Goal: Transaction & Acquisition: Book appointment/travel/reservation

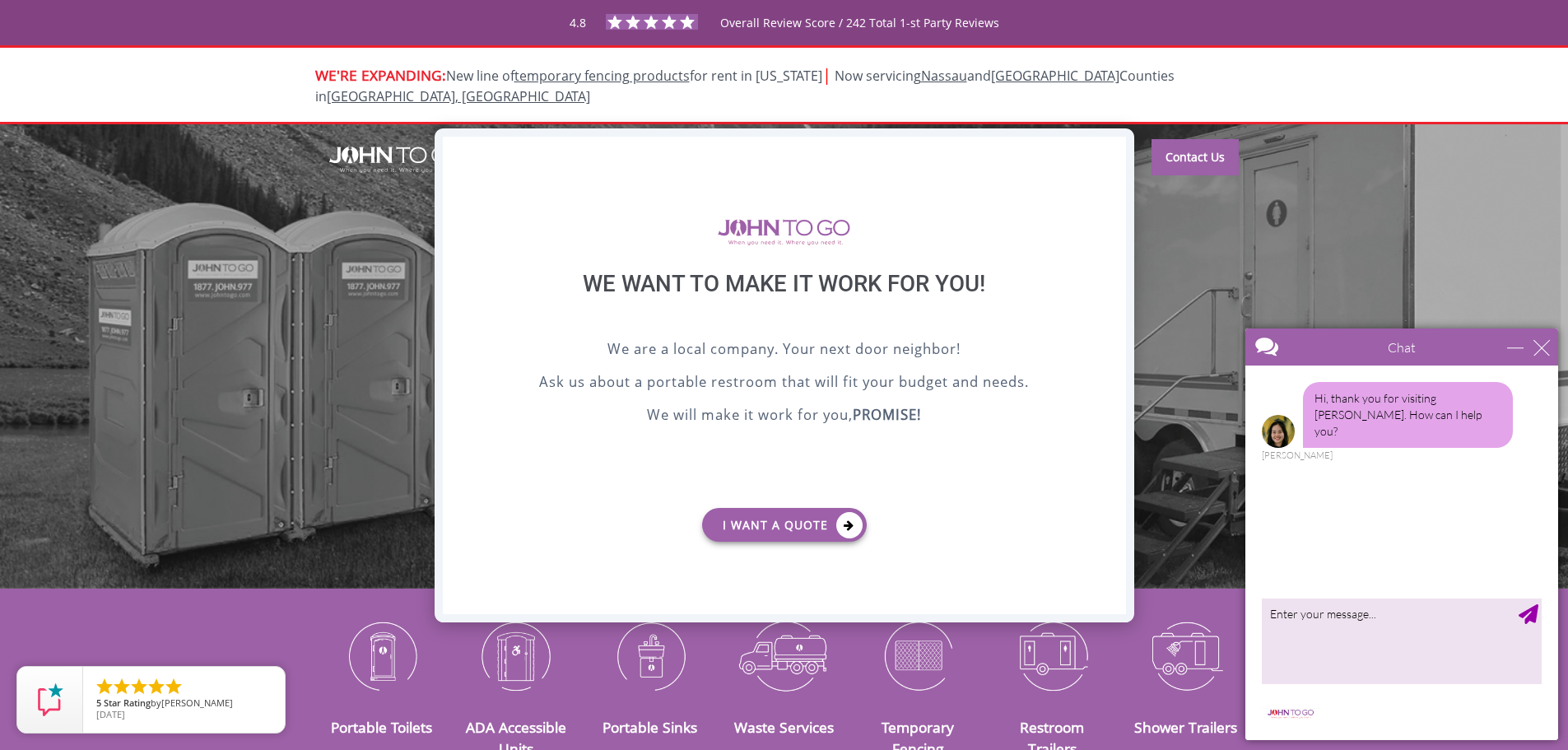
click at [1111, 147] on div "X" at bounding box center [1112, 150] width 25 height 28
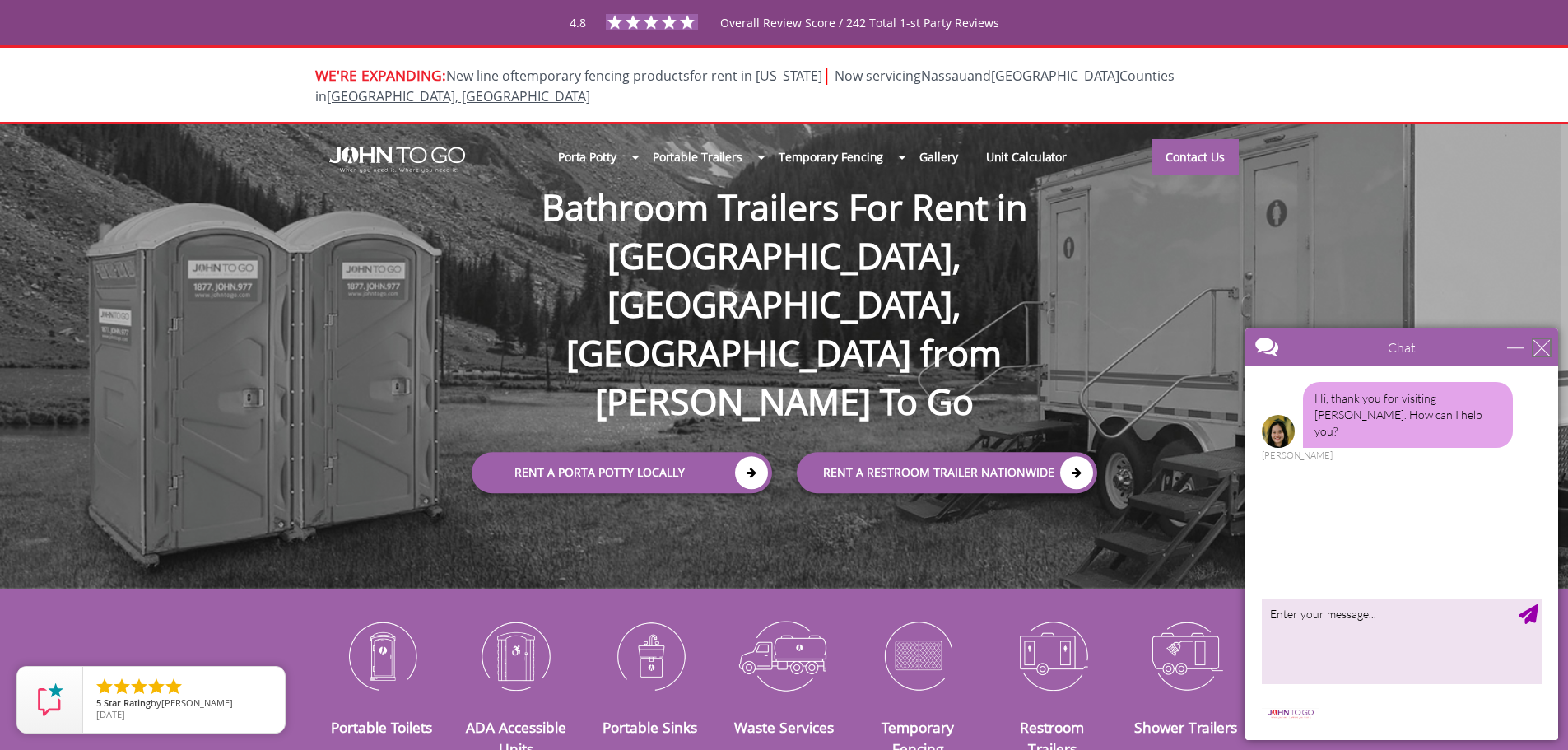
click at [1539, 347] on div "close" at bounding box center [1541, 347] width 16 height 16
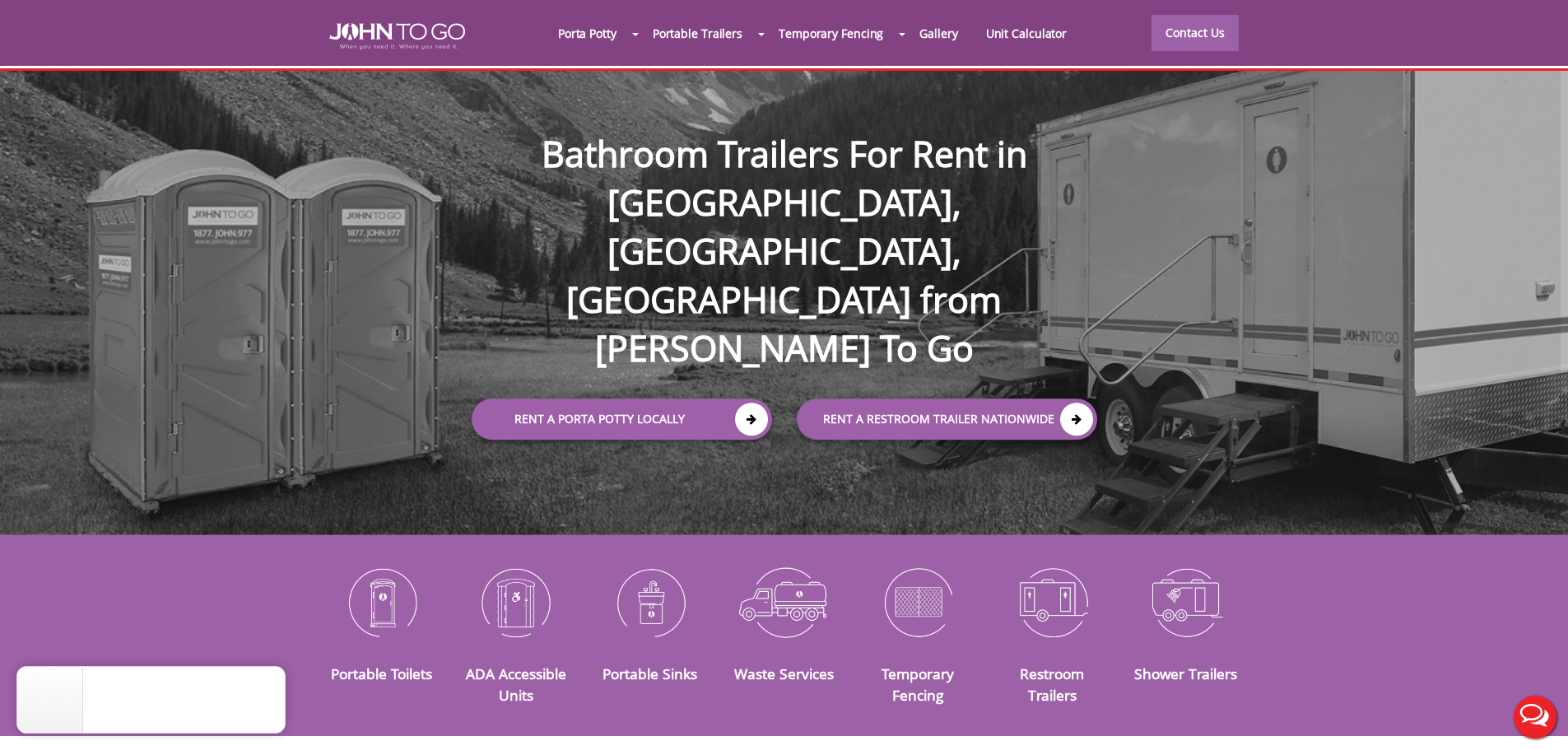
scroll to position [82, 0]
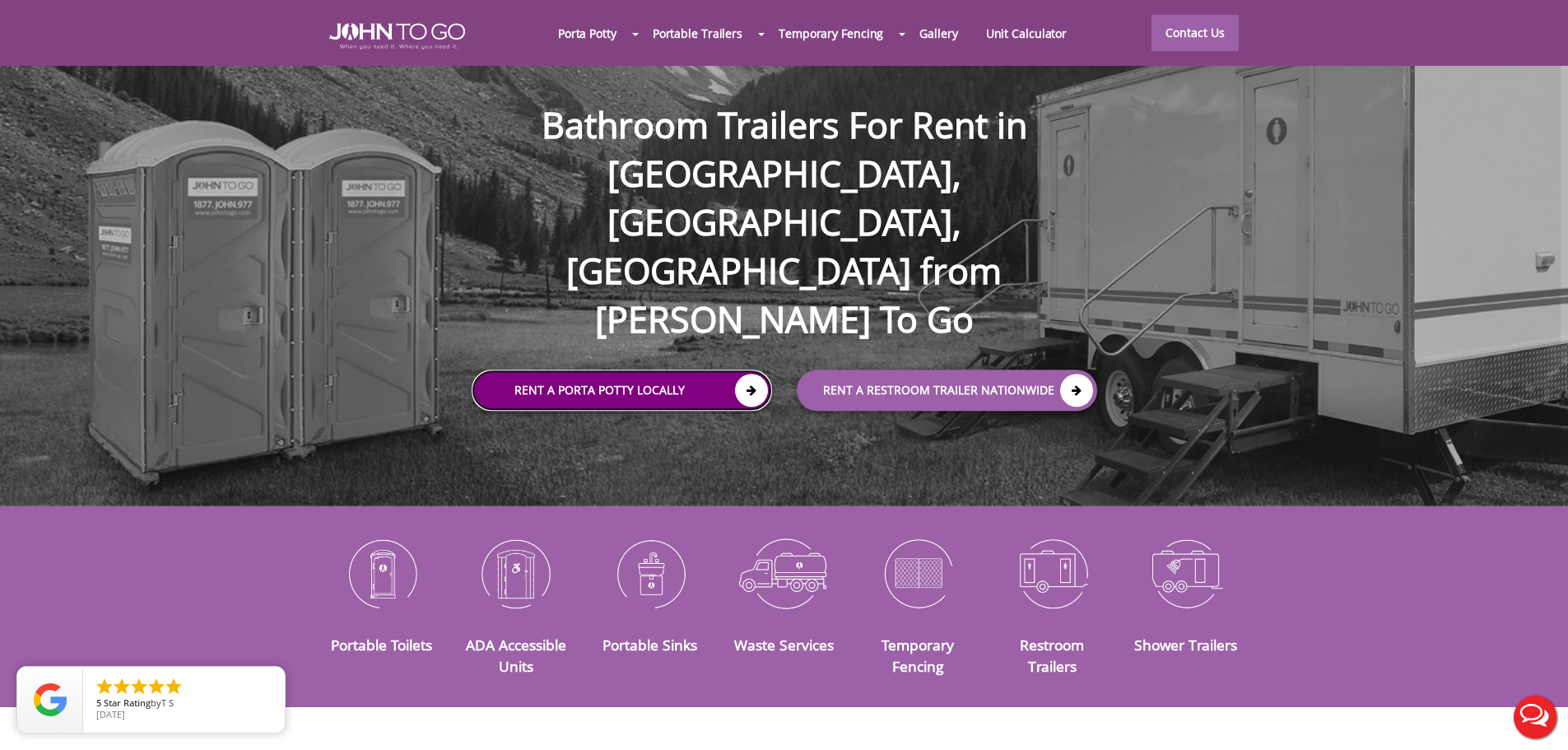
click at [687, 369] on link "Rent a Porta Potty Locally" at bounding box center [622, 390] width 301 height 42
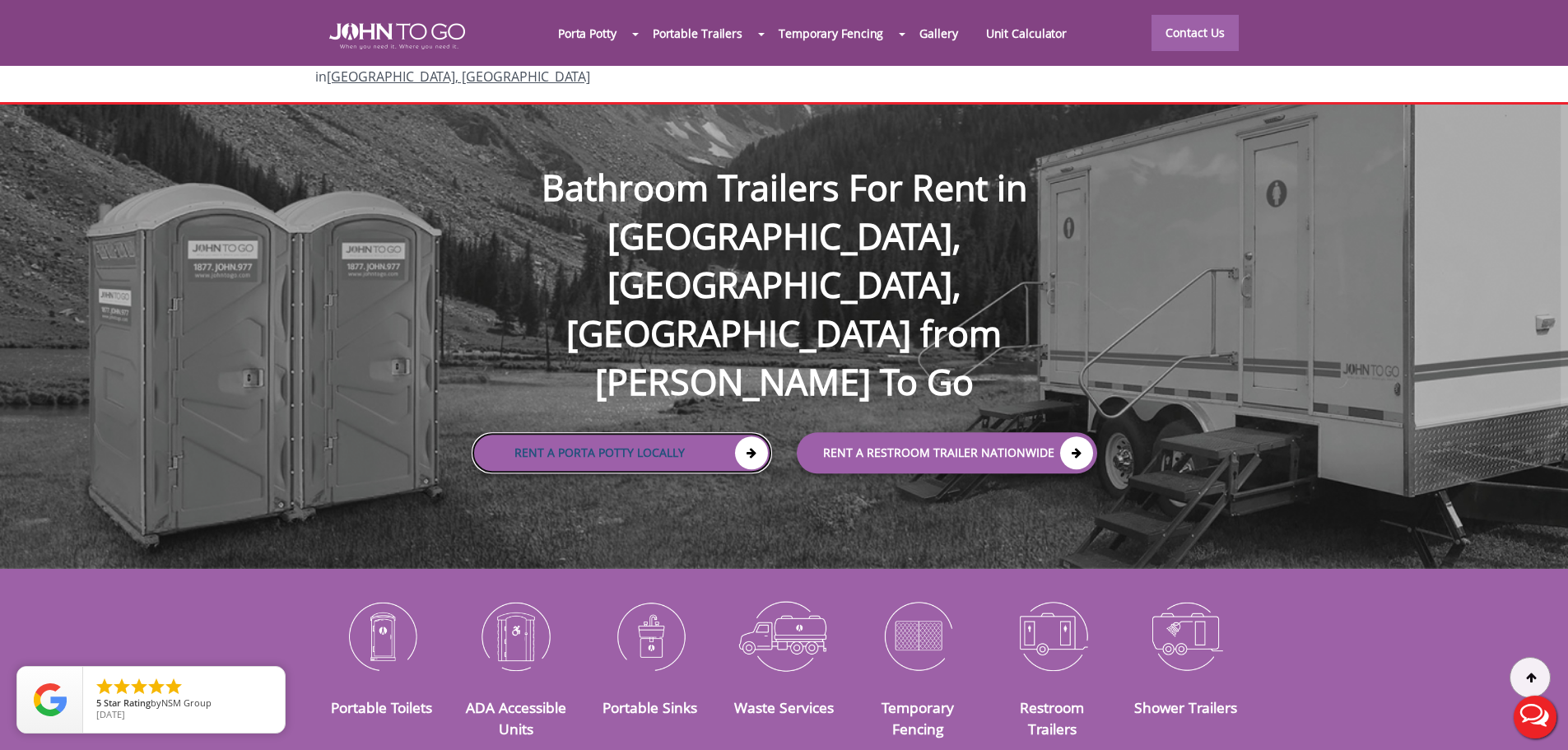
scroll to position [0, 0]
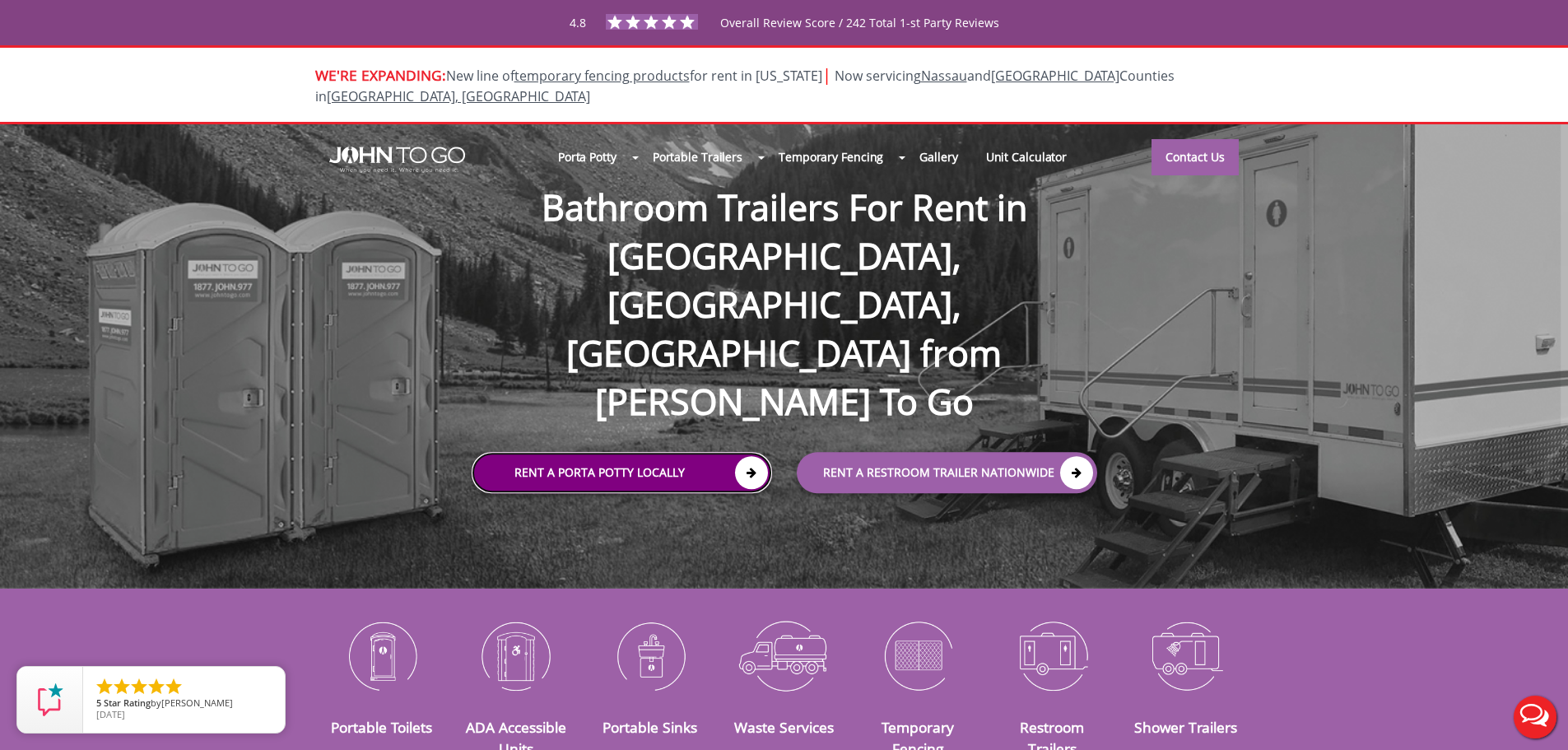
click at [759, 456] on icon at bounding box center [751, 472] width 33 height 33
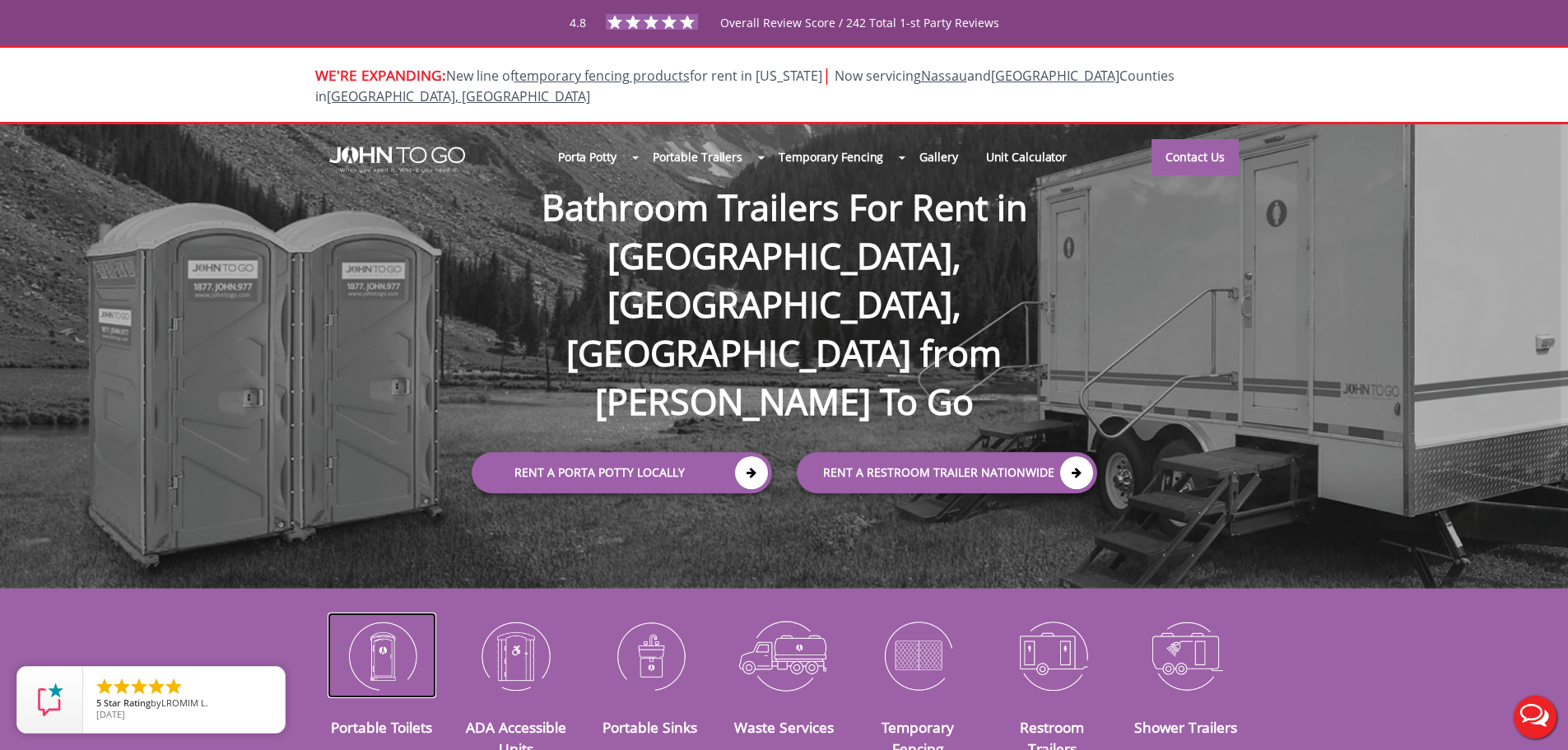
click at [391, 625] on img at bounding box center [382, 655] width 109 height 86
click at [369, 622] on img at bounding box center [382, 655] width 109 height 86
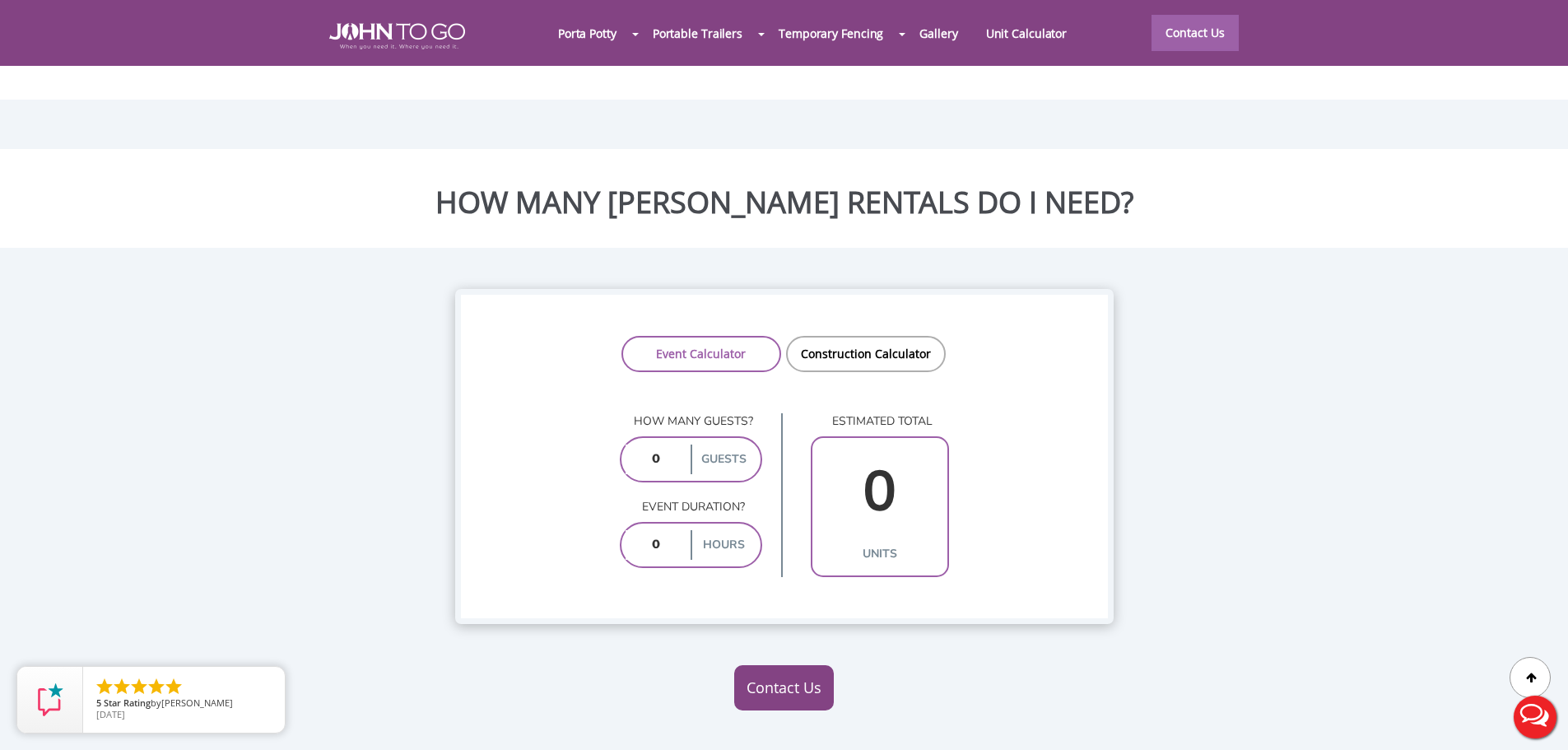
scroll to position [1235, 0]
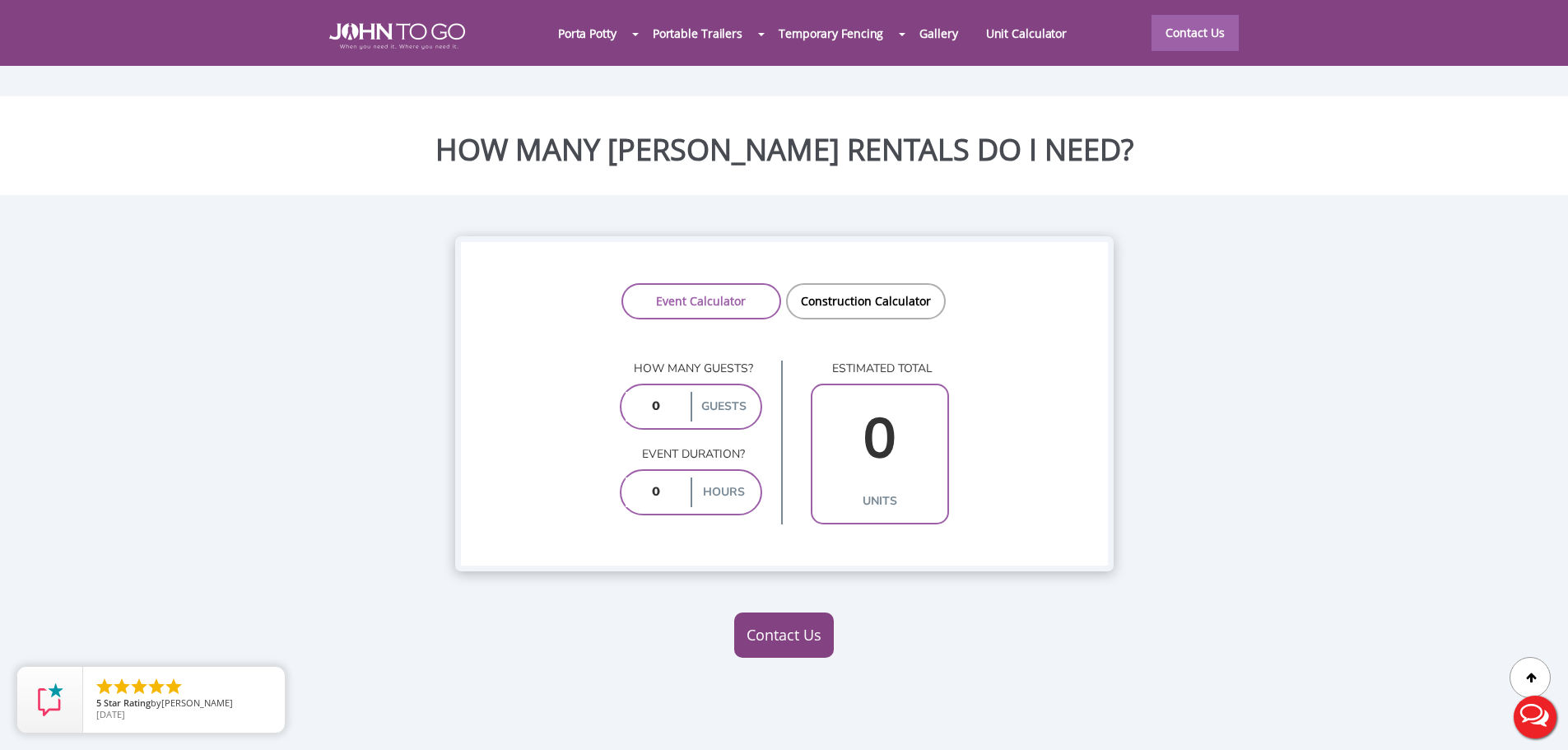
click at [718, 392] on label "guests" at bounding box center [723, 406] width 66 height 30
click at [689, 384] on div "guests" at bounding box center [691, 407] width 142 height 46
click at [662, 392] on input "number" at bounding box center [656, 406] width 62 height 30
drag, startPoint x: 680, startPoint y: 364, endPoint x: 630, endPoint y: 367, distance: 50.1
click at [630, 392] on input "number" at bounding box center [656, 406] width 62 height 30
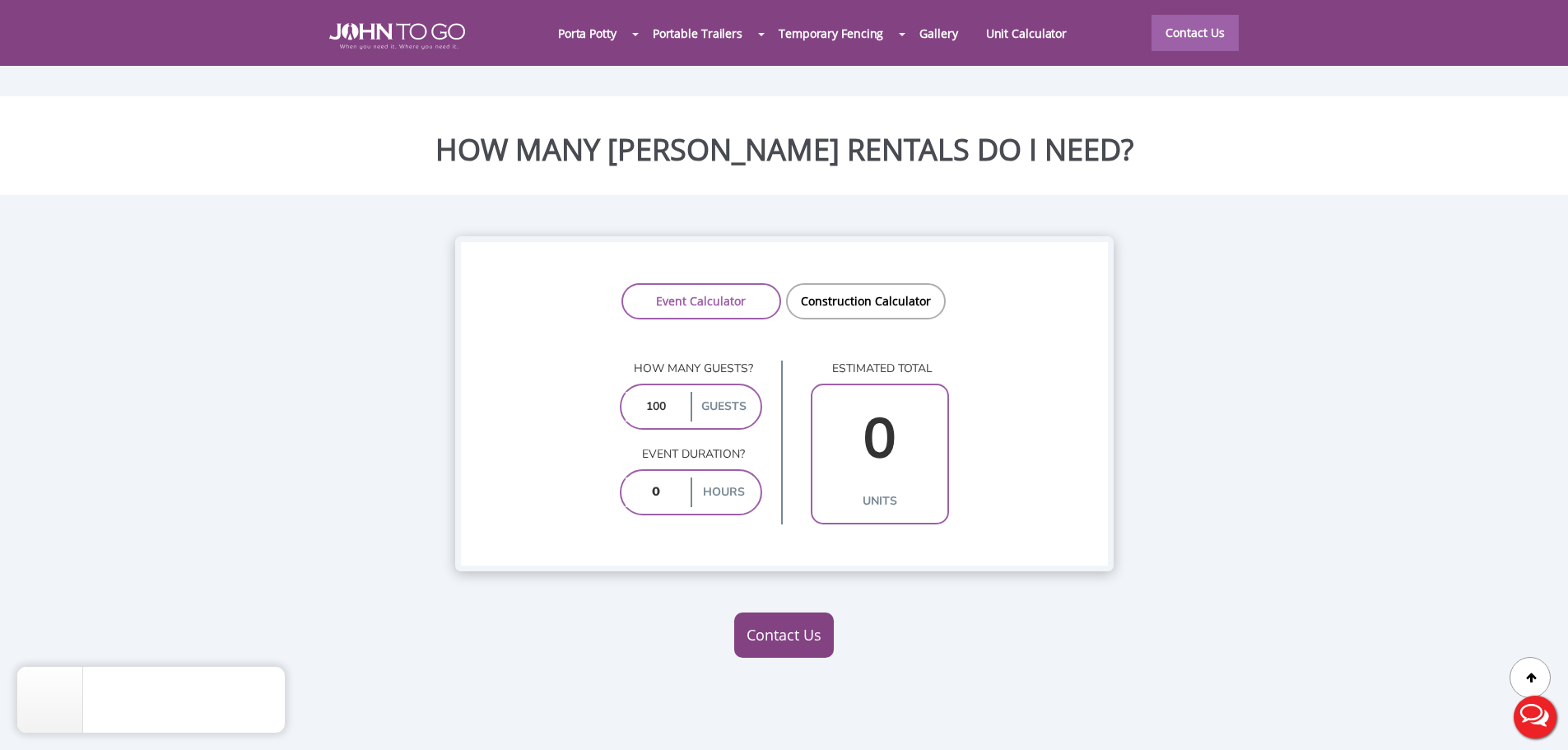
type input "100"
click at [748, 447] on p "Event duration?" at bounding box center [691, 454] width 142 height 16
click at [723, 478] on label "hours" at bounding box center [723, 492] width 66 height 30
click at [673, 478] on input "number" at bounding box center [656, 492] width 62 height 30
type input "4"
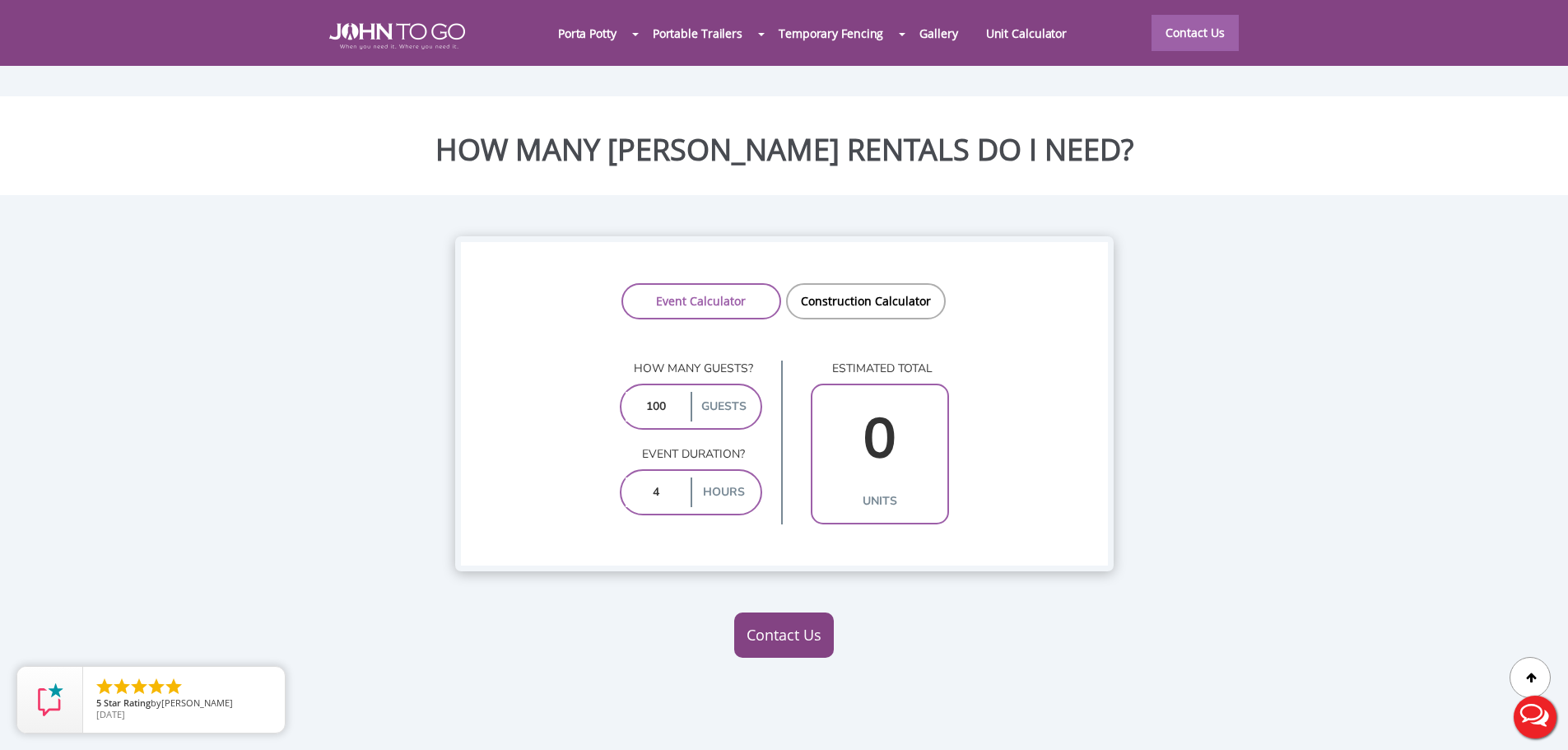
type input "2"
type input "4"
click at [718, 478] on label "hours" at bounding box center [723, 492] width 66 height 30
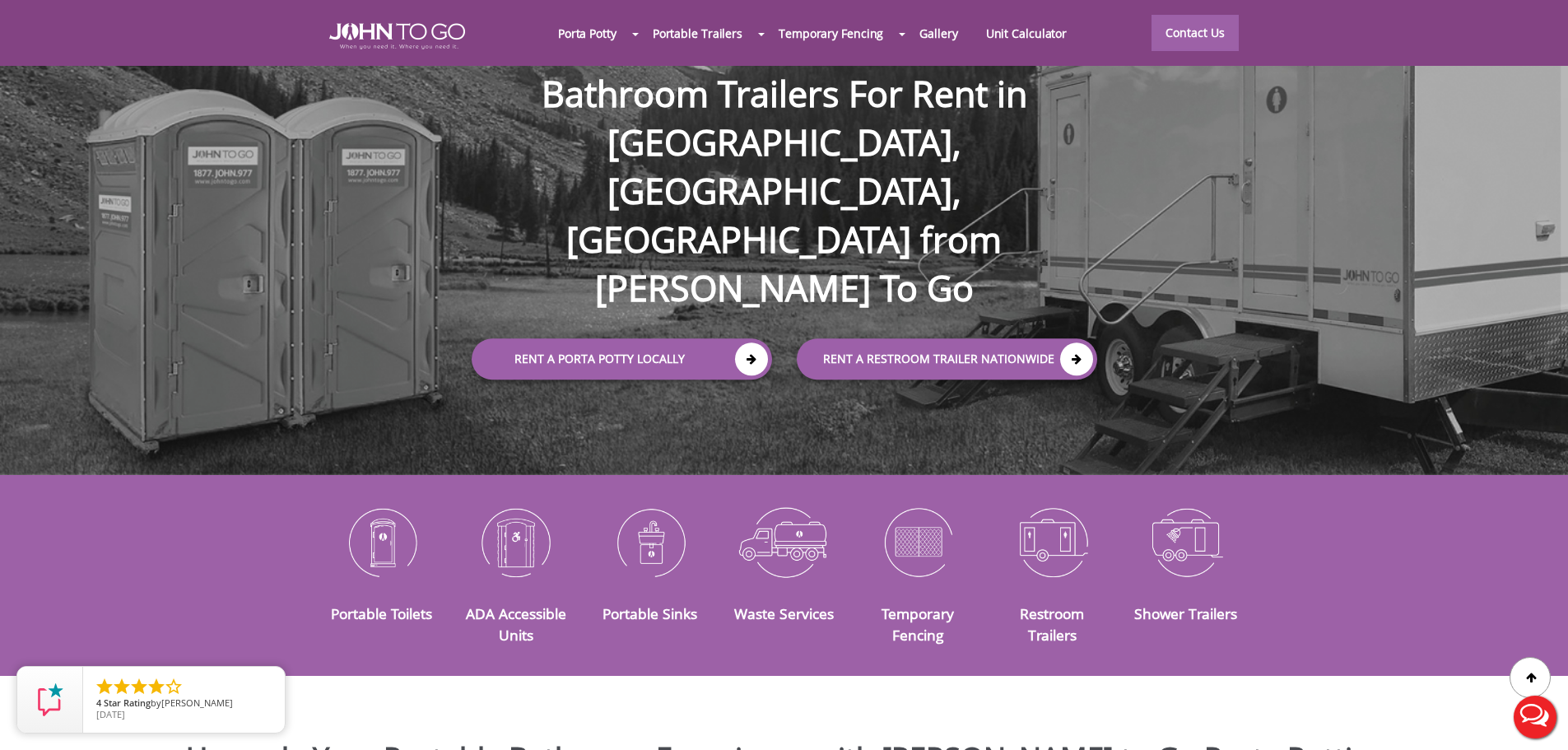
scroll to position [82, 0]
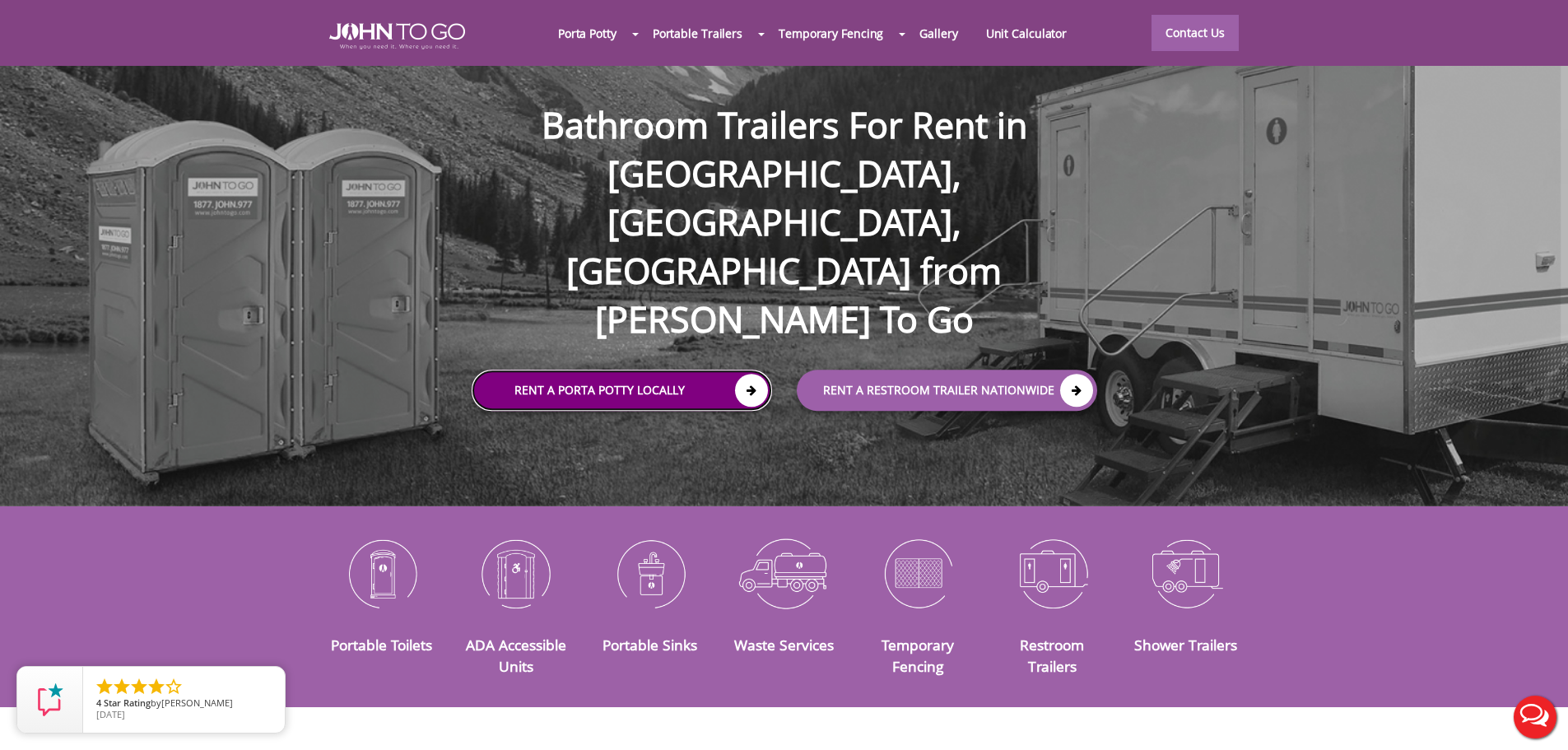
click at [751, 374] on icon at bounding box center [751, 390] width 33 height 33
